Goal: Obtain resource: Obtain resource

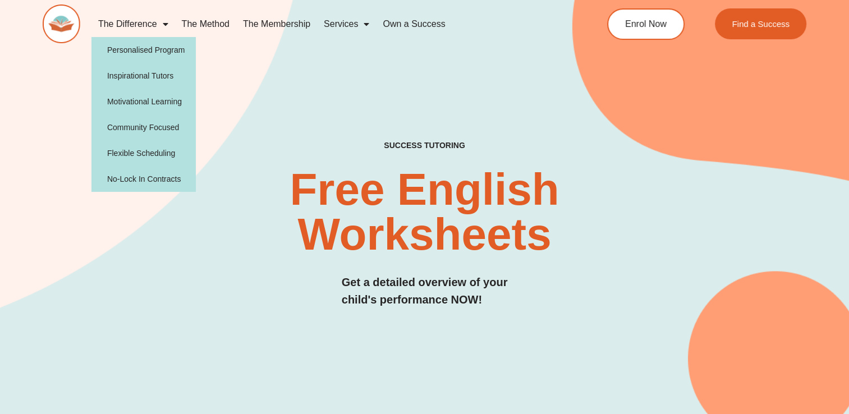
click at [141, 25] on link "The Difference" at bounding box center [133, 24] width 84 height 26
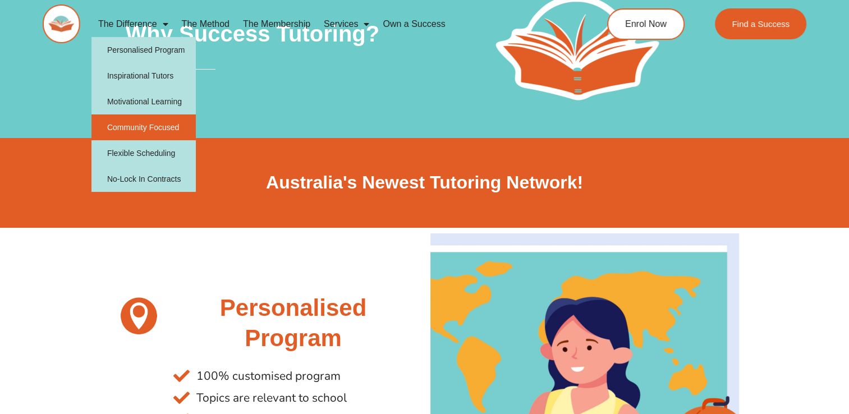
click at [137, 122] on link "Community Focused" at bounding box center [143, 127] width 105 height 26
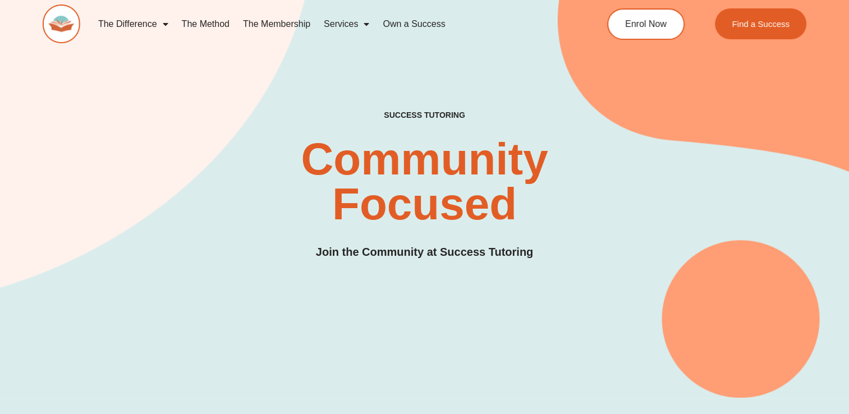
click at [60, 23] on img at bounding box center [62, 23] width 38 height 39
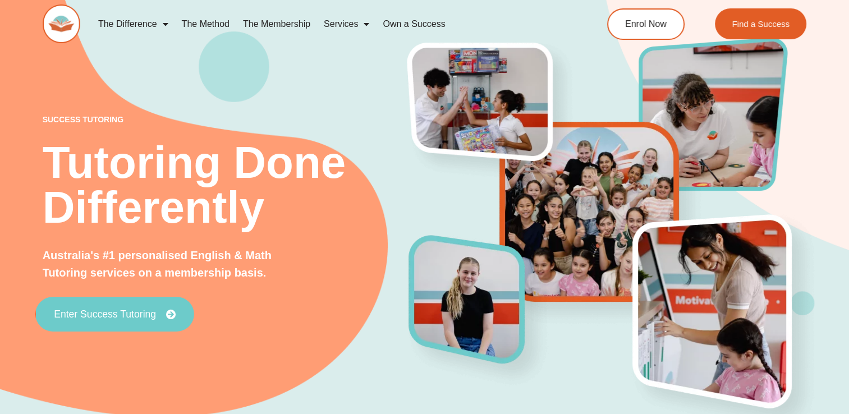
click at [154, 320] on link "Enter Success Tutoring" at bounding box center [114, 314] width 159 height 35
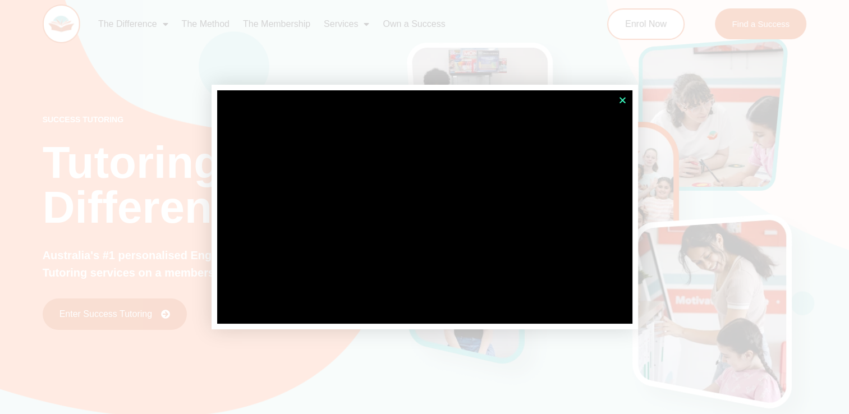
click at [620, 102] on icon "Close" at bounding box center [622, 100] width 8 height 8
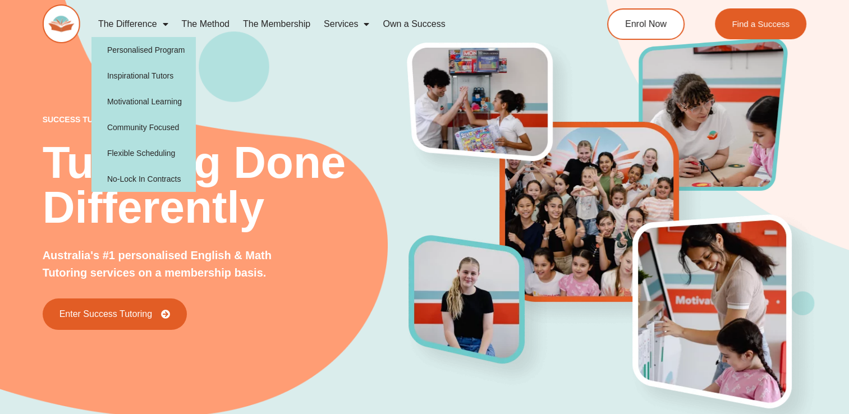
click at [168, 23] on link "The Difference" at bounding box center [133, 24] width 84 height 26
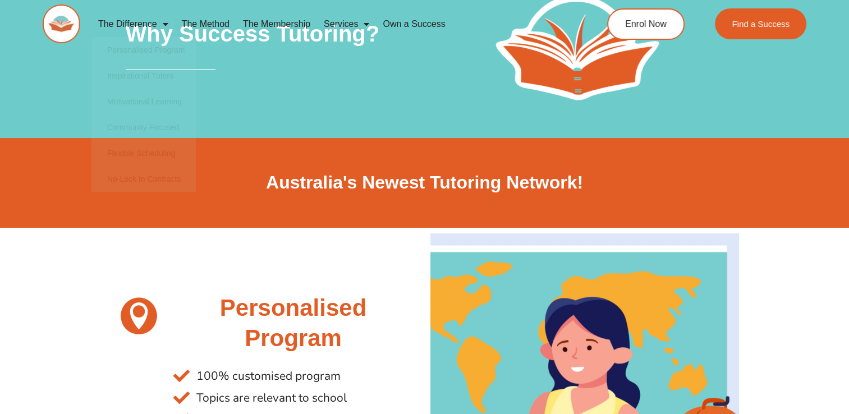
click at [218, 22] on link "The Method" at bounding box center [205, 24] width 61 height 26
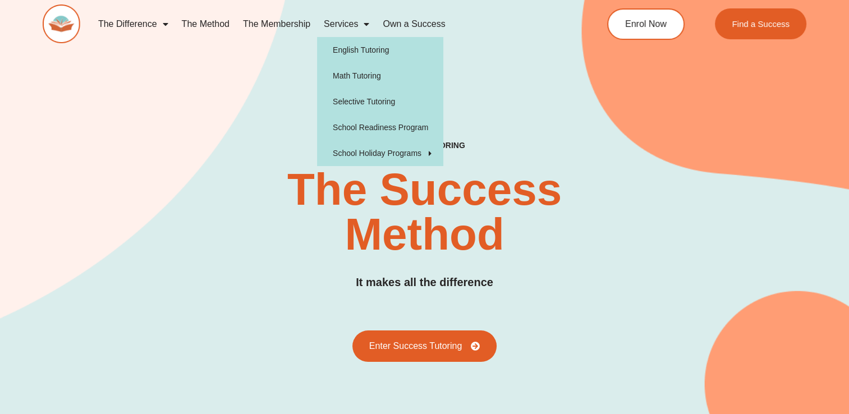
click at [362, 25] on span "Menu" at bounding box center [363, 24] width 11 height 20
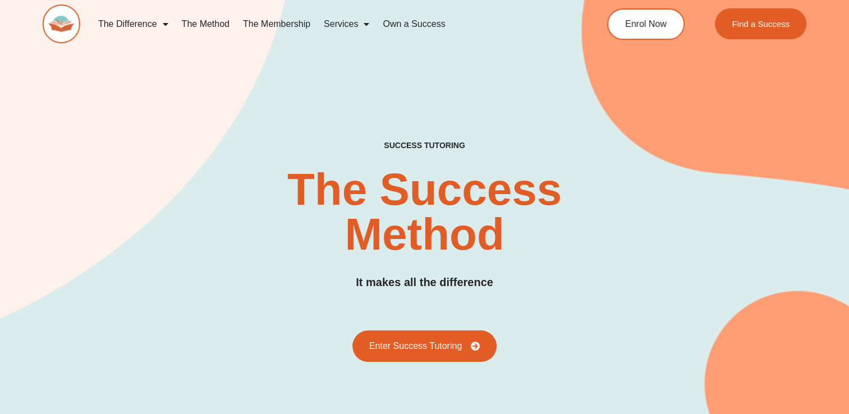
click at [362, 25] on span "Menu" at bounding box center [363, 24] width 11 height 20
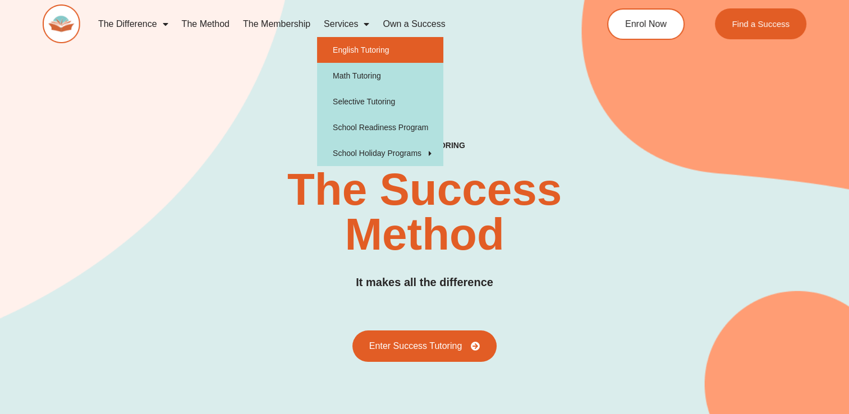
click at [369, 52] on link "English Tutoring" at bounding box center [380, 50] width 126 height 26
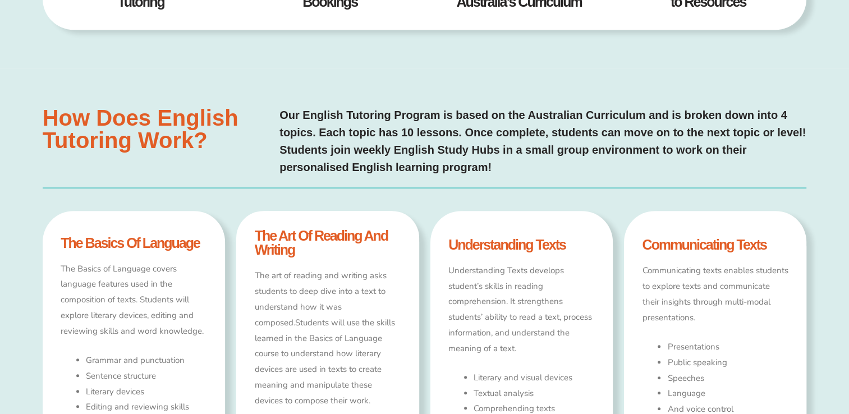
scroll to position [673, 0]
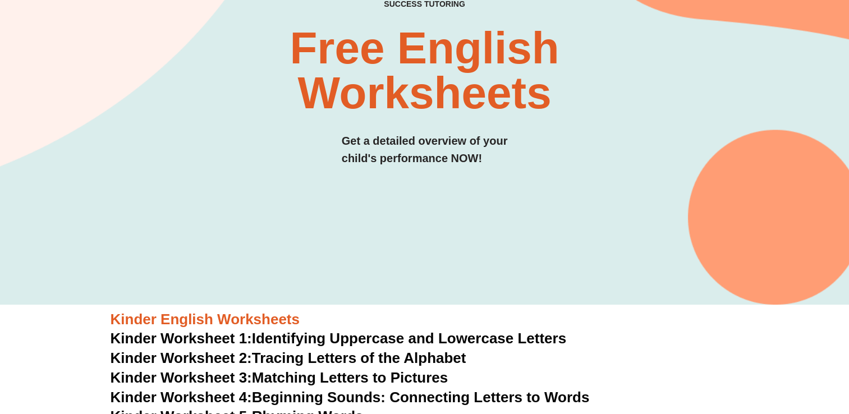
scroll to position [168, 0]
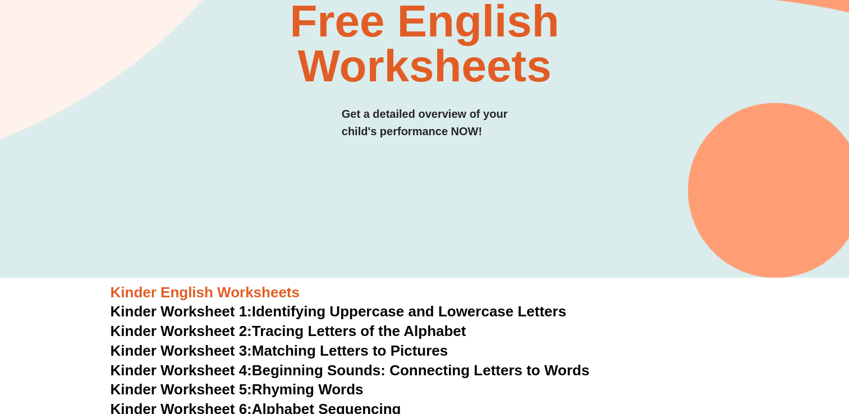
click at [547, 313] on link "Kinder Worksheet 1: Identifying Uppercase and Lowercase Letters" at bounding box center [339, 311] width 456 height 17
click at [354, 392] on link "Kinder Worksheet 5: Rhyming Words" at bounding box center [237, 389] width 253 height 17
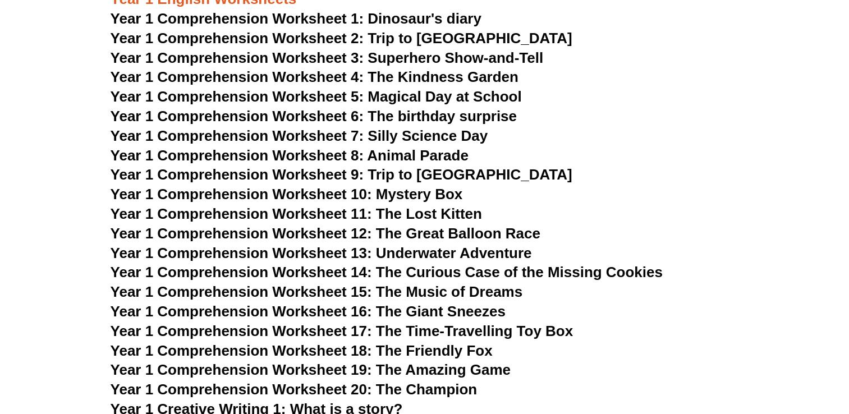
scroll to position [1346, 0]
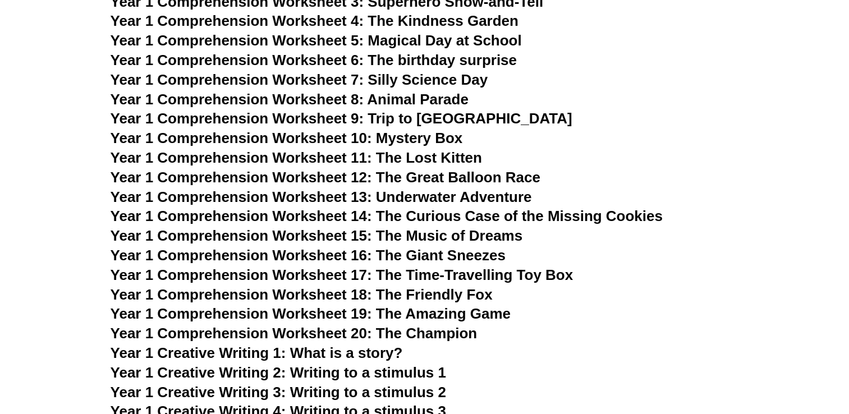
click at [487, 197] on span "Year 1 Comprehension Worksheet 13: Underwater Adventure" at bounding box center [321, 196] width 421 height 17
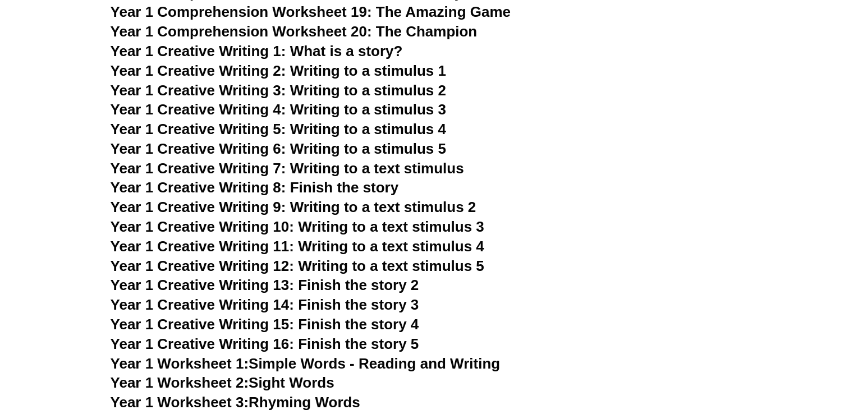
scroll to position [1683, 0]
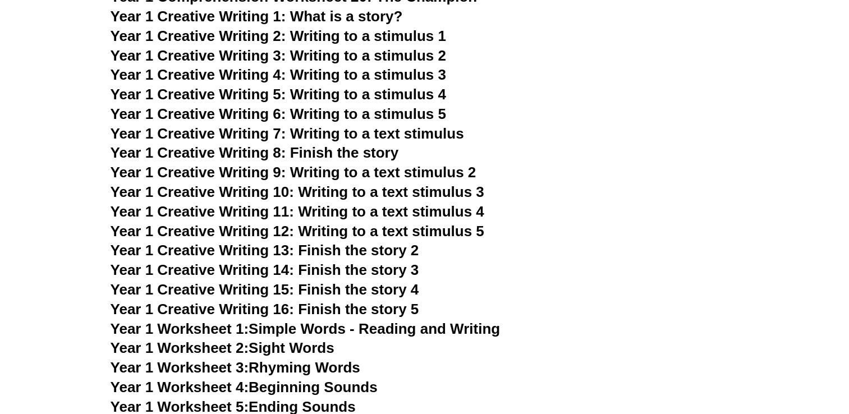
click at [434, 38] on span "Year 1 Creative Writing 2: Writing to a stimulus 1" at bounding box center [278, 35] width 335 height 17
click at [395, 158] on span "Year 1 Creative Writing 8: Finish the story" at bounding box center [255, 152] width 288 height 17
